Goal: Transaction & Acquisition: Purchase product/service

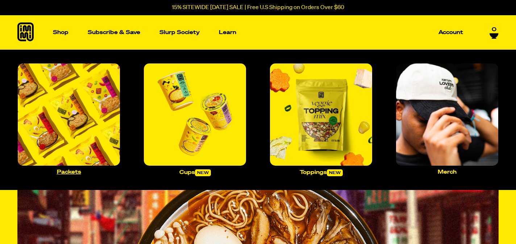
click at [68, 154] on img "Main navigation" at bounding box center [69, 114] width 102 height 102
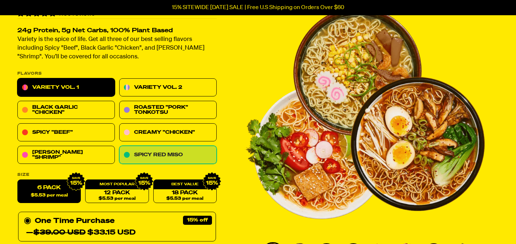
scroll to position [58, 0]
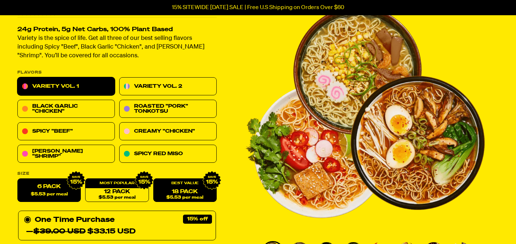
click at [189, 190] on link "18 Pack $5.53 per meal" at bounding box center [184, 191] width 63 height 24
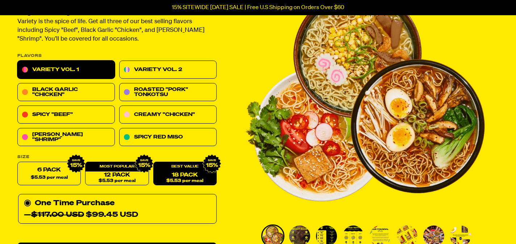
scroll to position [73, 0]
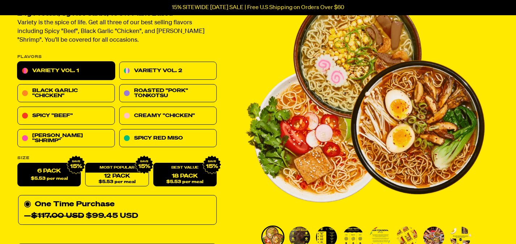
click at [57, 173] on label "6 Pack $5.53 per meal" at bounding box center [48, 175] width 63 height 24
click at [18, 163] on input "6 Pack $5.53 per meal" at bounding box center [17, 163] width 0 height 0
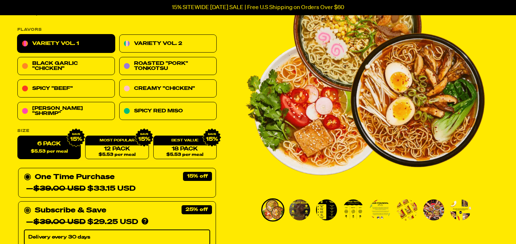
scroll to position [101, 0]
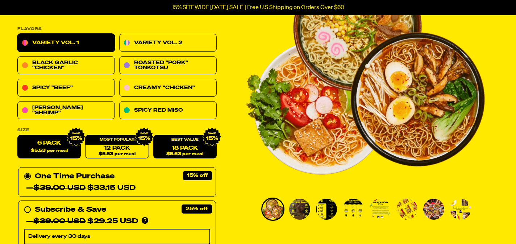
click at [184, 150] on link "18 Pack $5.53 per meal" at bounding box center [184, 147] width 63 height 24
radio input "false"
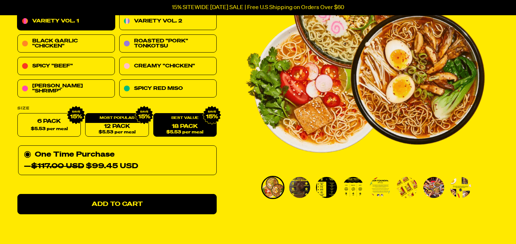
scroll to position [67, 0]
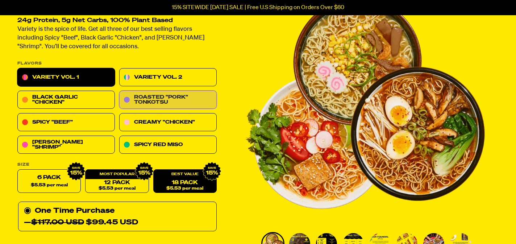
click at [166, 96] on link "Roasted "Pork" Tonkotsu" at bounding box center [167, 100] width 97 height 18
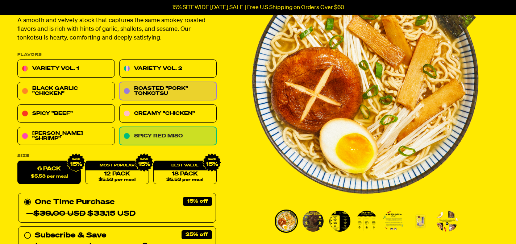
scroll to position [90, 0]
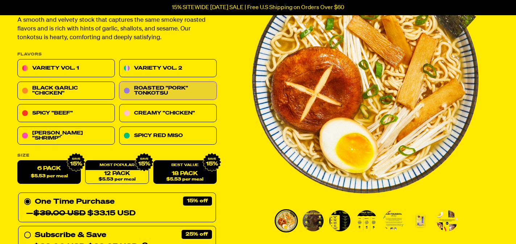
click at [178, 172] on link "18 Pack $5.53 per meal" at bounding box center [184, 173] width 63 height 24
radio input "false"
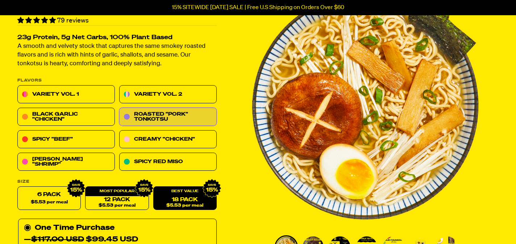
scroll to position [0, 0]
